Goal: Task Accomplishment & Management: Complete application form

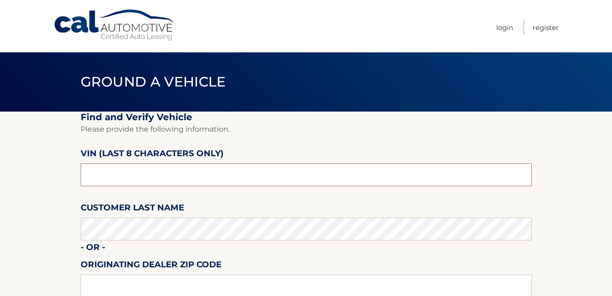
click at [113, 173] on input "text" at bounding box center [306, 174] width 451 height 23
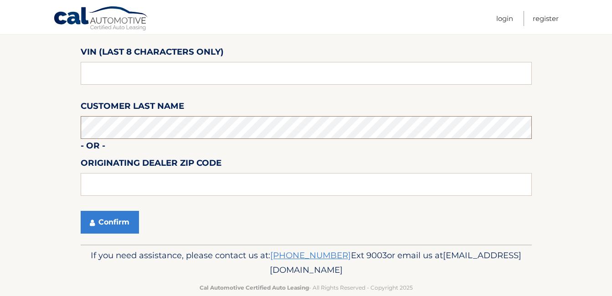
scroll to position [119, 0]
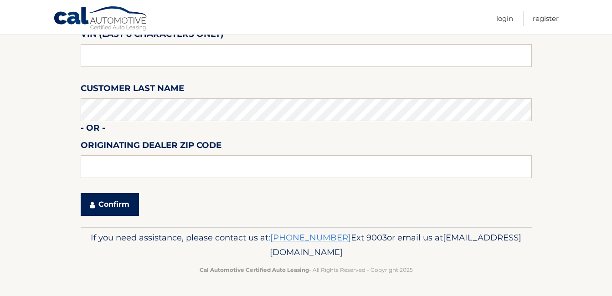
drag, startPoint x: 109, startPoint y: 203, endPoint x: 128, endPoint y: 202, distance: 19.1
click at [109, 202] on button "Confirm" at bounding box center [110, 204] width 58 height 23
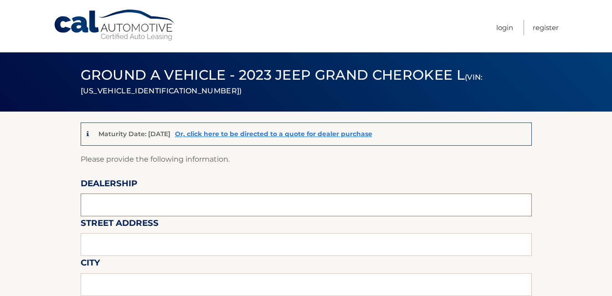
click at [123, 205] on input "text" at bounding box center [306, 205] width 451 height 23
type input "MIAMI LAKES AUTOMALL"
type input "[STREET_ADDRESS]"
type input "[GEOGRAPHIC_DATA]"
type input "FL"
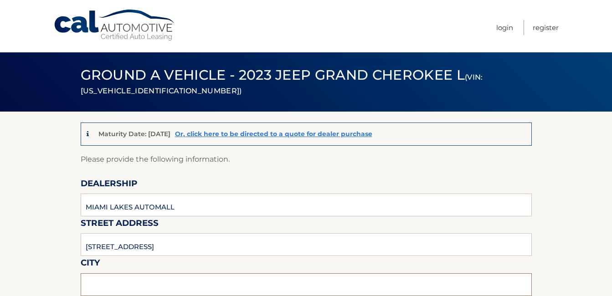
type input "33014"
type input "MIAMI LAKES AUTOMALL"
type input "3054554922"
type input "[PERSON_NAME][EMAIL_ADDRESS][DOMAIN_NAME]"
type input "[PERSON_NAME]"
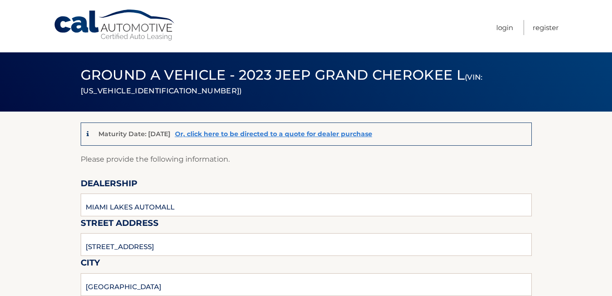
type input "3054554922"
type input "FABIO.MOREIRA@MIAMILAKESAUTOMALL.COM"
type input "FABIO MOREIRA"
type input "FABIO.MOREIRA@MIAMILAKESAUTOMALL.COM"
type input "KEYS @ CHEVROLET SHOWROOM FABIO"
